Goal: Information Seeking & Learning: Learn about a topic

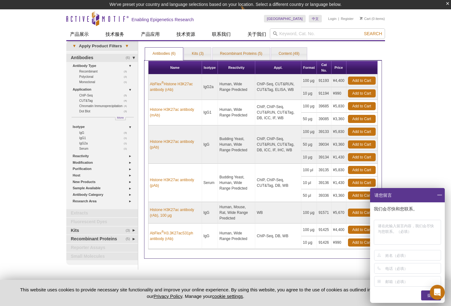
click at [408, 105] on div "Active Motif Logo Enabling Epigenetics Research 0 Search Skip to content Active…" at bounding box center [225, 173] width 451 height 329
click at [441, 196] on span at bounding box center [439, 195] width 11 height 14
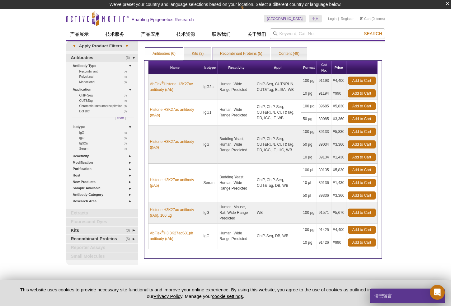
click at [422, 159] on div "Active Motif Logo Enabling Epigenetics Research 0 Search Skip to content Active…" at bounding box center [225, 173] width 451 height 329
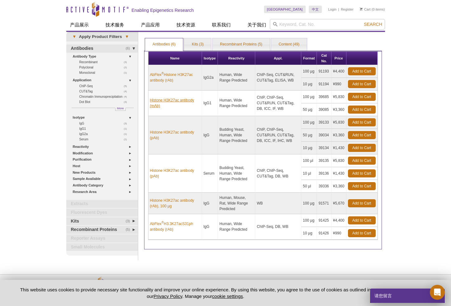
click at [170, 107] on link "Histone H3K27ac antibody (mAb)" at bounding box center [175, 102] width 50 height 11
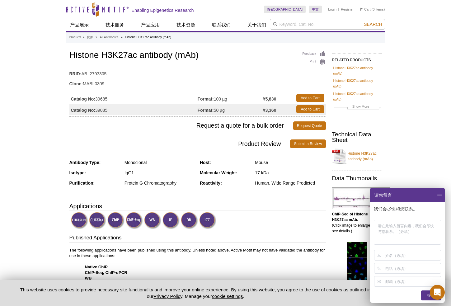
click at [439, 196] on span at bounding box center [439, 195] width 11 height 14
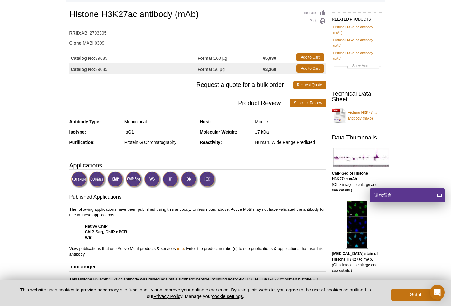
scroll to position [42, 0]
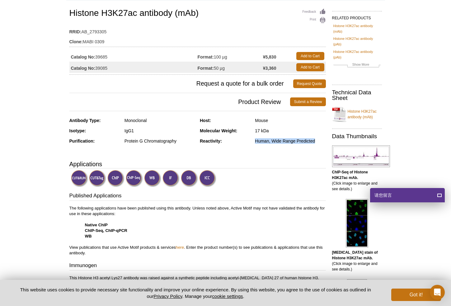
drag, startPoint x: 256, startPoint y: 141, endPoint x: 322, endPoint y: 140, distance: 66.6
click at [322, 140] on div "Human, Wide Range Predicted" at bounding box center [290, 141] width 71 height 6
copy div "Human, Wide Range Predicted"
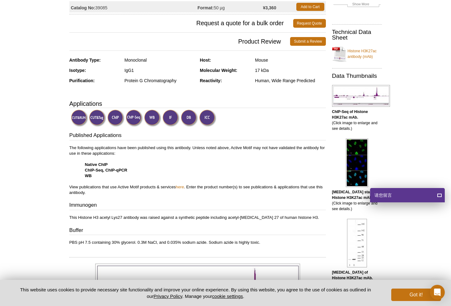
scroll to position [0, 0]
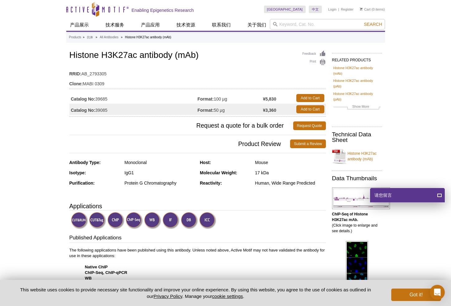
click at [238, 67] on table "RRID: AB_2793305 Clone: MABI 0309" at bounding box center [197, 77] width 256 height 23
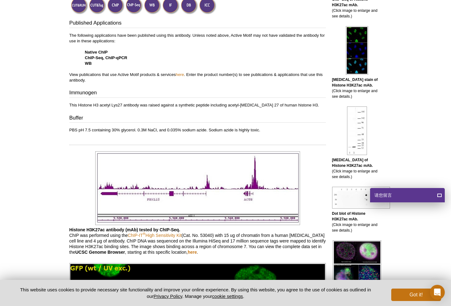
scroll to position [92, 0]
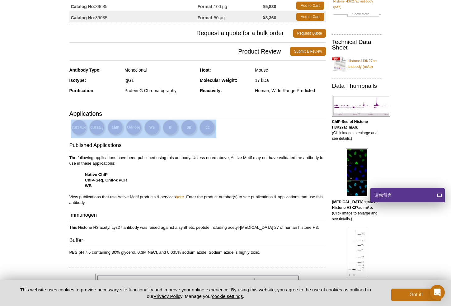
drag, startPoint x: 62, startPoint y: 129, endPoint x: 244, endPoint y: 125, distance: 181.8
copy div
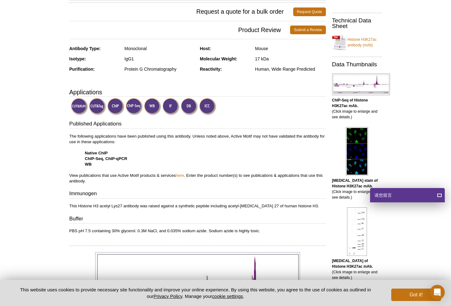
scroll to position [193, 0]
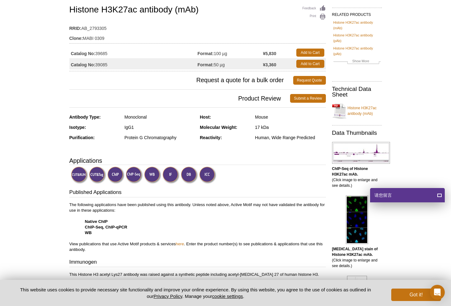
scroll to position [0, 0]
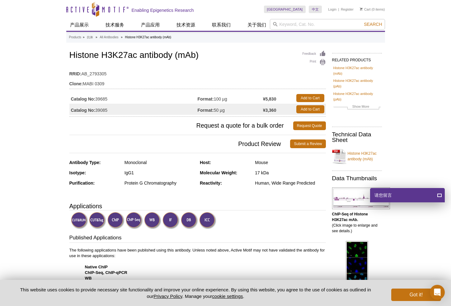
click at [226, 110] on td "Format: 50 µg" at bounding box center [230, 109] width 65 height 11
drag, startPoint x: 225, startPoint y: 110, endPoint x: 69, endPoint y: 105, distance: 156.0
click at [69, 105] on tr "Catalog No: 39085 Format: 50 µg ¥3,360 Add to Cart" at bounding box center [197, 109] width 256 height 11
copy tr "Catalog No: 39085 Format: 50 µg"
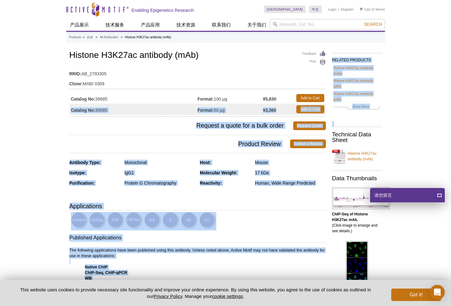
drag, startPoint x: 71, startPoint y: 110, endPoint x: 418, endPoint y: 128, distance: 347.4
